Goal: Information Seeking & Learning: Stay updated

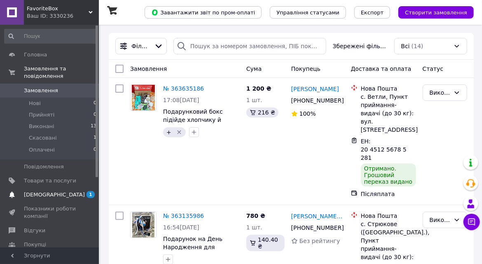
click at [30, 191] on span "[DEMOGRAPHIC_DATA]" at bounding box center [54, 194] width 61 height 7
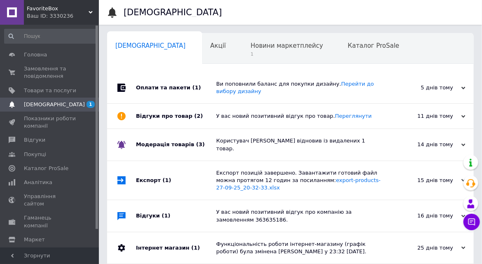
scroll to position [0, 4]
click at [374, 94] on div "Ви поповнили баланс для покупки дизайну. Перейти до вибору дизайну" at bounding box center [299, 87] width 167 height 15
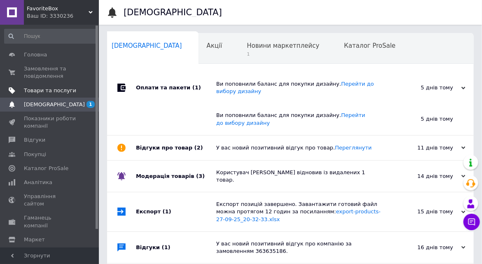
click at [44, 92] on span "Товари та послуги" at bounding box center [50, 90] width 52 height 7
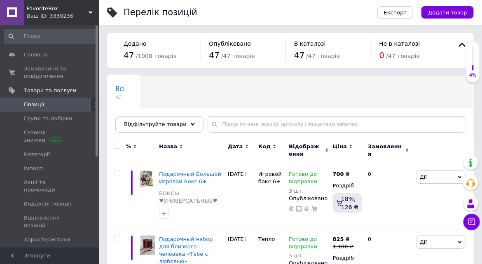
click at [34, 247] on link "[DEMOGRAPHIC_DATA] 1" at bounding box center [50, 254] width 101 height 14
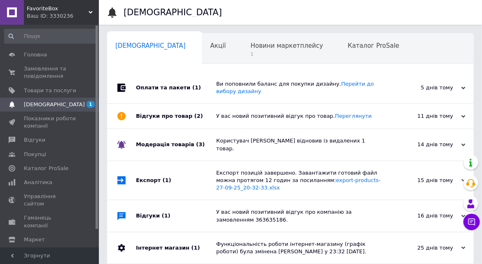
scroll to position [0, 4]
click at [254, 51] on span "1" at bounding box center [283, 54] width 73 height 6
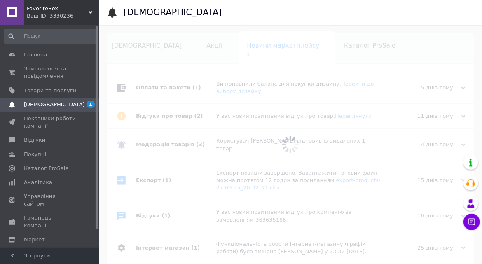
scroll to position [0, 41]
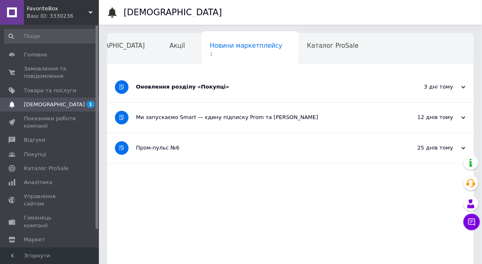
click at [270, 83] on div "Оновлення розділу «Покупці»" at bounding box center [259, 86] width 247 height 7
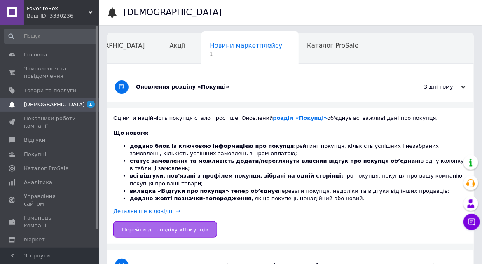
click at [164, 236] on link "Перейти до розділу «Покупці»" at bounding box center [165, 229] width 104 height 16
